Goal: Find specific fact: Find specific fact

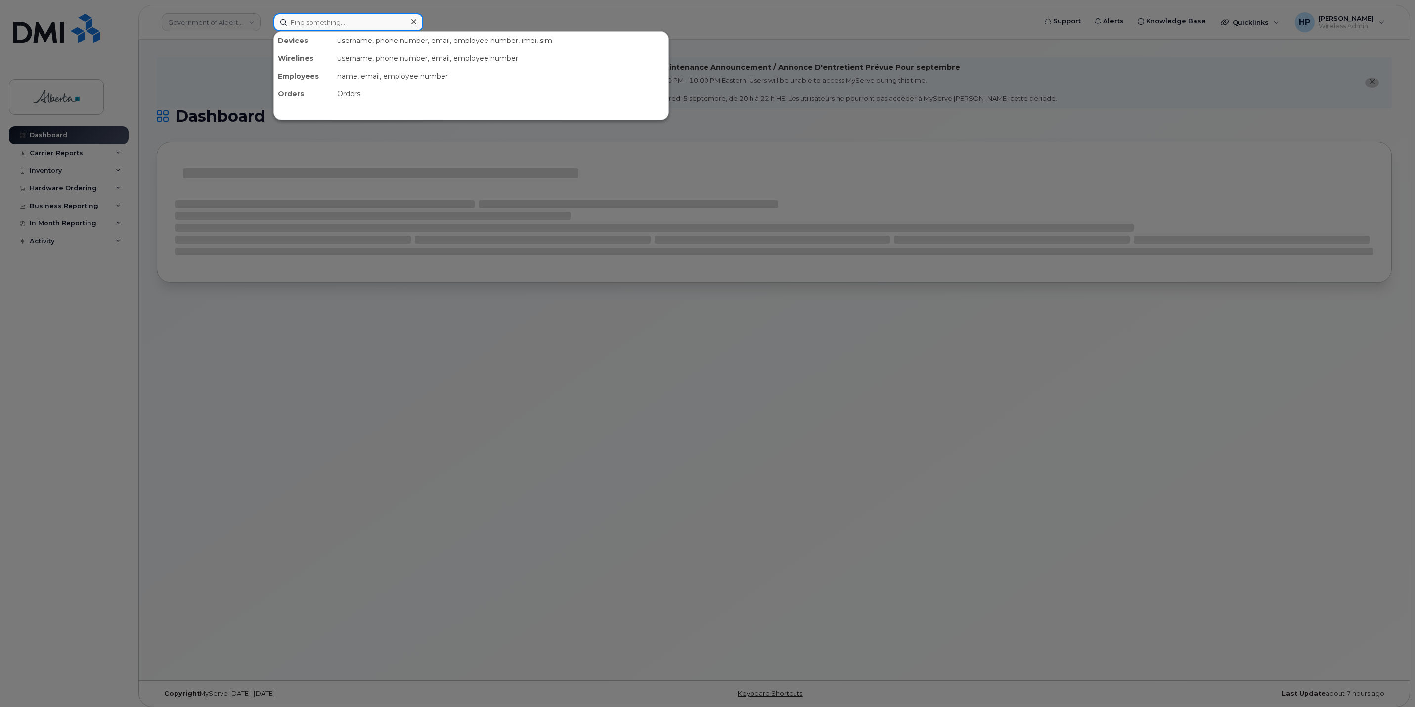
click at [282, 22] on input at bounding box center [348, 22] width 150 height 18
paste input "4374534607"
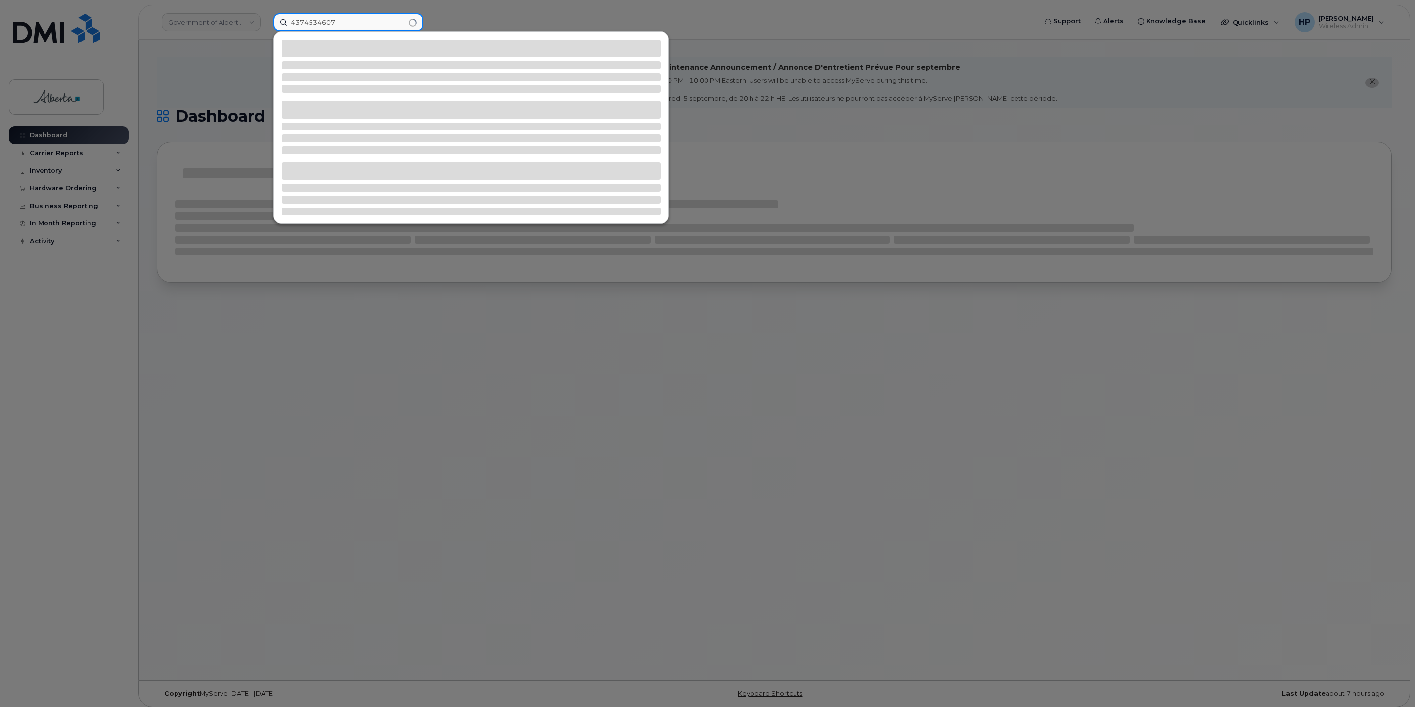
type input "4374534607"
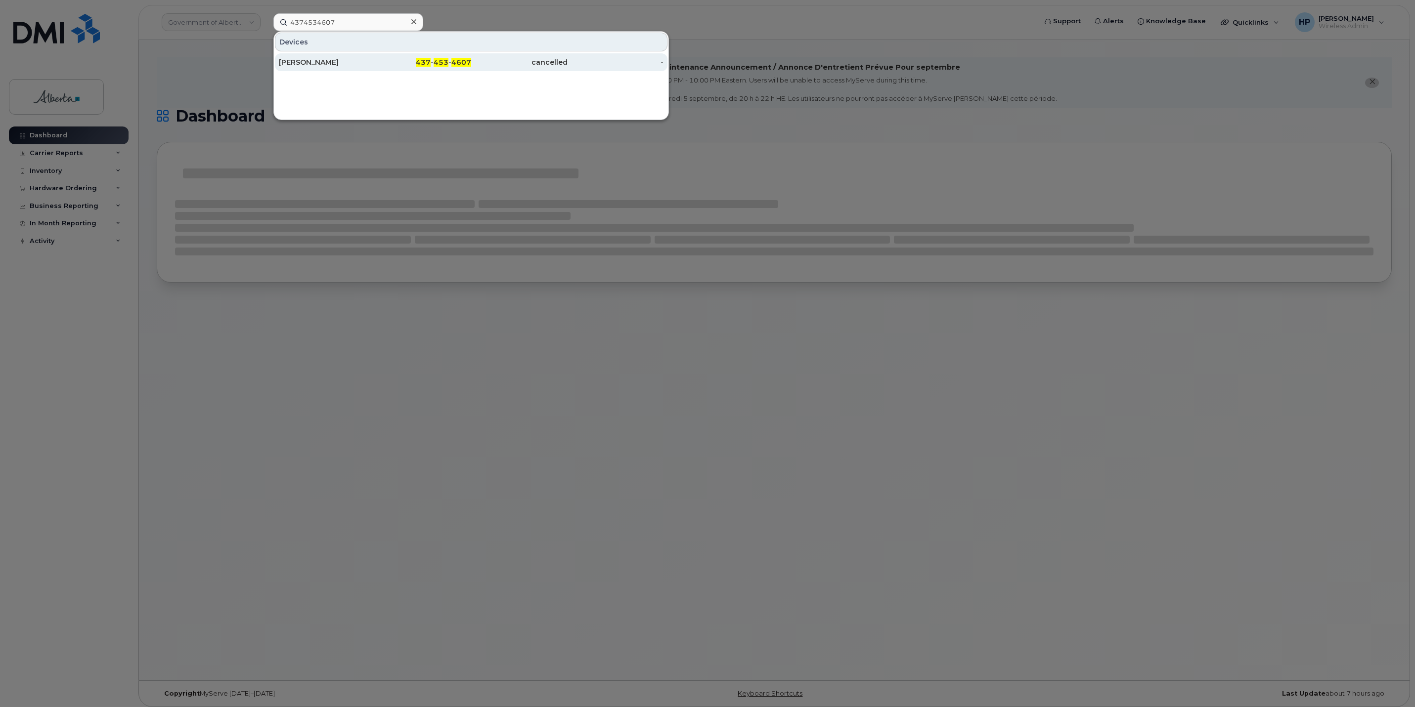
click at [319, 64] on div "[PERSON_NAME]" at bounding box center [327, 62] width 96 height 10
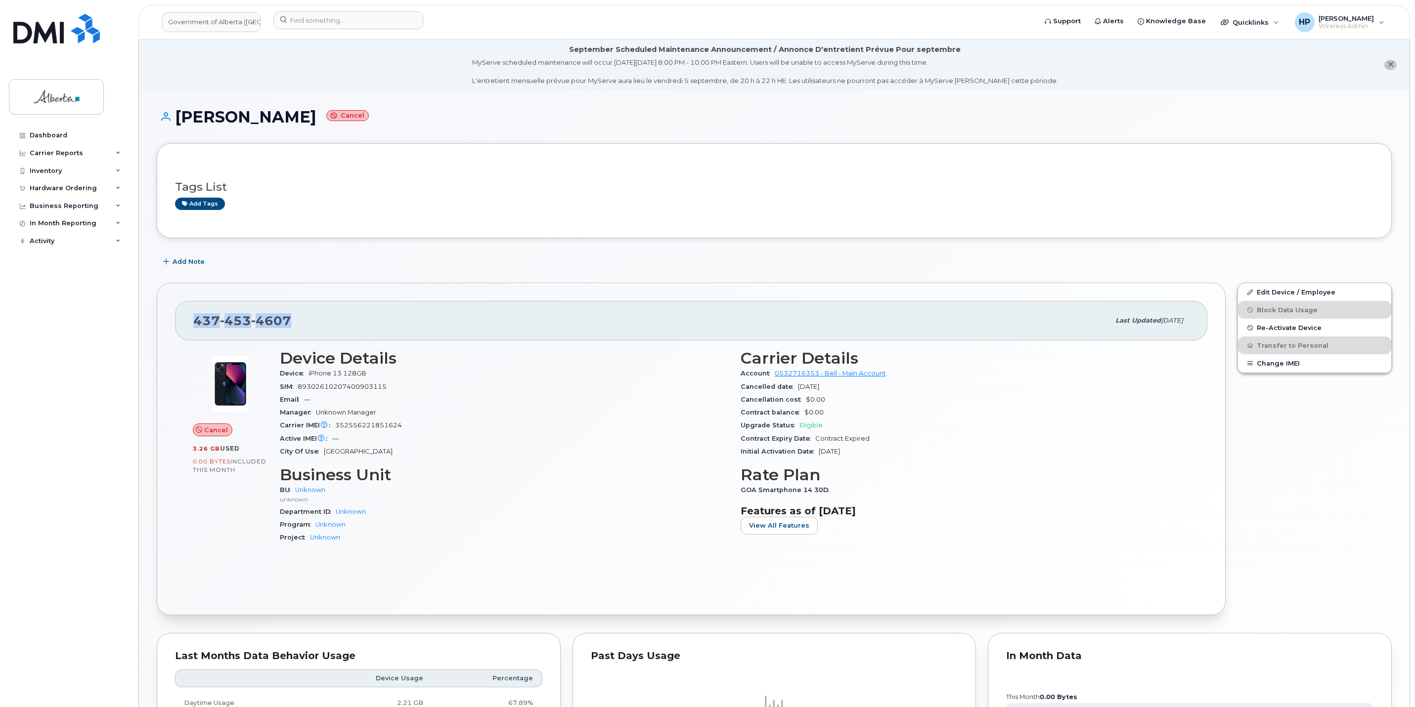
drag, startPoint x: 191, startPoint y: 322, endPoint x: 371, endPoint y: 323, distance: 179.9
click at [371, 323] on div "437 453 4607 Last updated Sep 03, 2025" at bounding box center [691, 321] width 1032 height 40
copy span "437 453 4607"
